Goal: Task Accomplishment & Management: Manage account settings

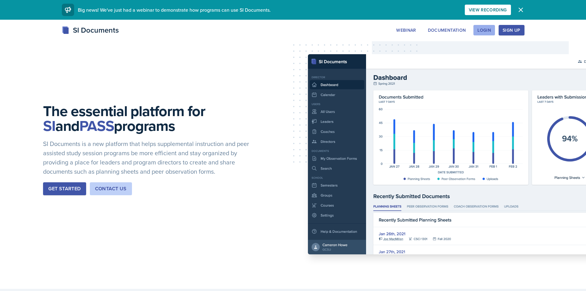
click at [485, 28] on div "Login" at bounding box center [485, 30] width 14 height 5
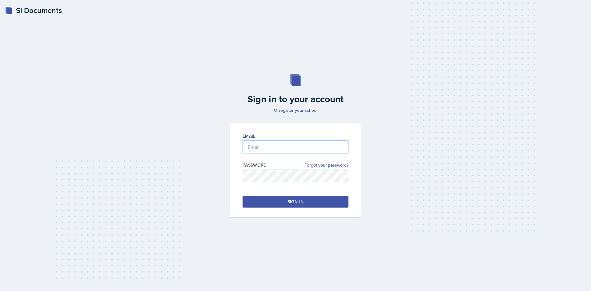
click at [254, 145] on input "email" at bounding box center [296, 146] width 106 height 13
type input "[EMAIL_ADDRESS][PERSON_NAME][DOMAIN_NAME]"
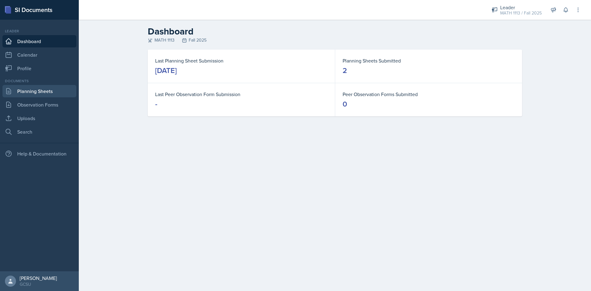
click at [26, 88] on link "Planning Sheets" at bounding box center [39, 91] width 74 height 12
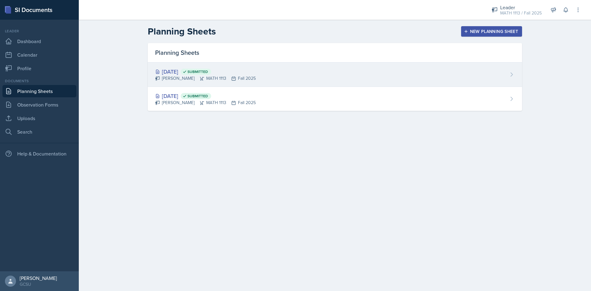
click at [408, 78] on div "[DATE] Submitted [PERSON_NAME] MATH 1113 Fall 2025" at bounding box center [335, 74] width 374 height 24
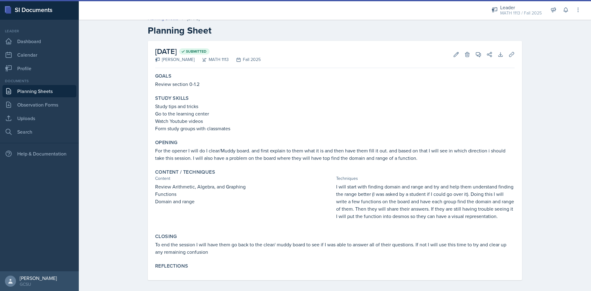
scroll to position [11, 0]
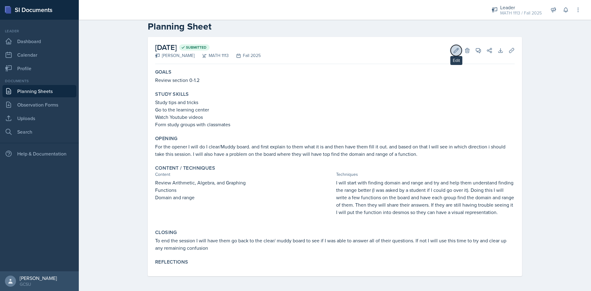
click at [455, 53] on icon at bounding box center [456, 50] width 6 height 6
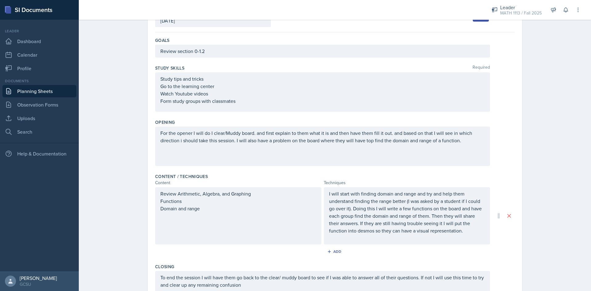
scroll to position [145, 0]
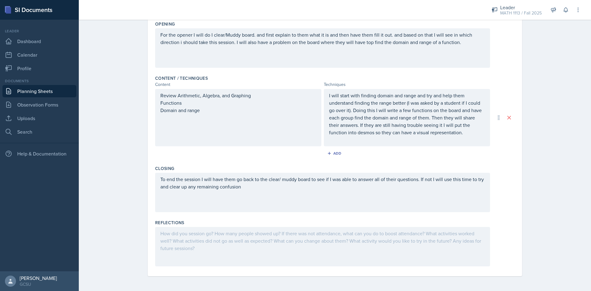
click at [222, 242] on div at bounding box center [322, 246] width 335 height 39
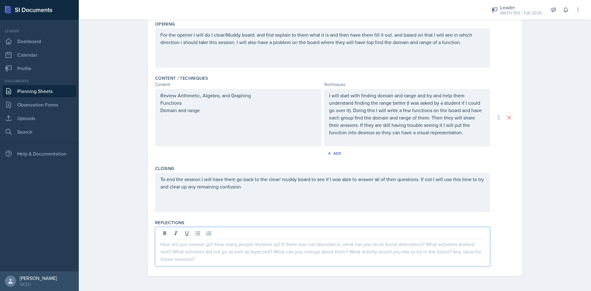
scroll to position [155, 0]
click at [463, 135] on p "I will start with finding domain and range and try and help them understand fin…" at bounding box center [407, 114] width 156 height 44
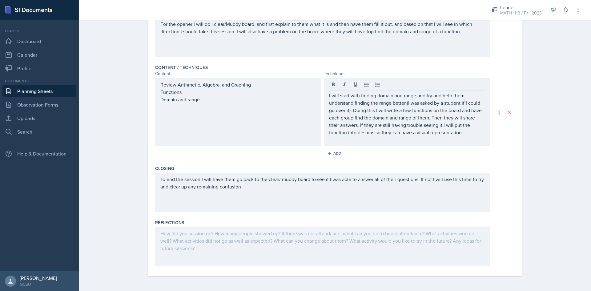
click at [280, 238] on div at bounding box center [322, 246] width 335 height 39
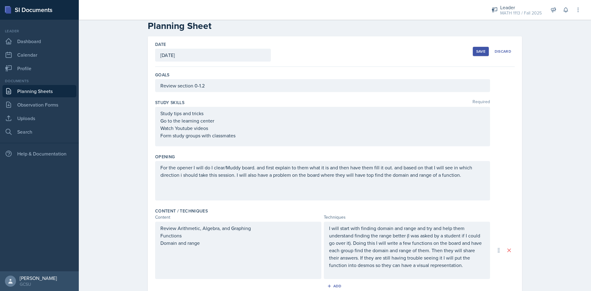
scroll to position [0, 0]
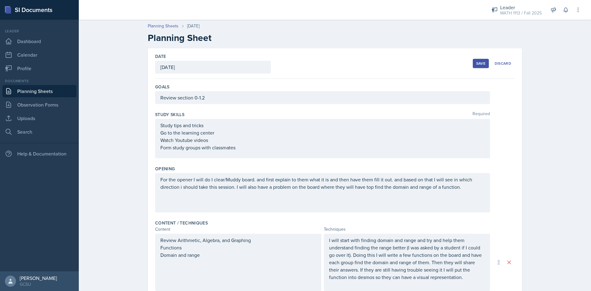
click at [481, 62] on div "Save" at bounding box center [480, 63] width 9 height 5
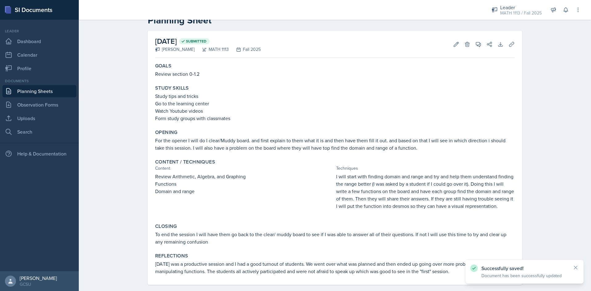
scroll to position [26, 0]
